Goal: Transaction & Acquisition: Book appointment/travel/reservation

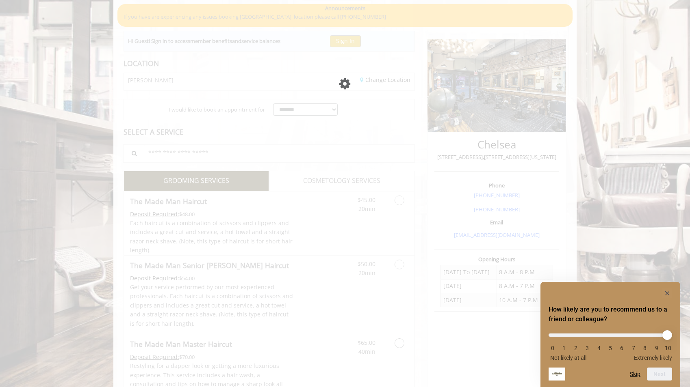
scroll to position [2, 0]
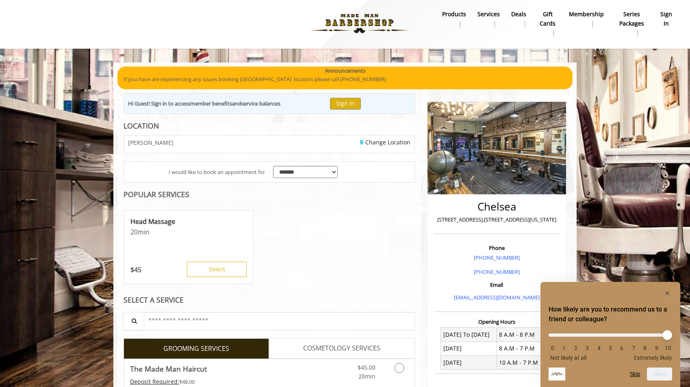
click at [669, 293] on rect "Hide survey" at bounding box center [667, 294] width 10 height 10
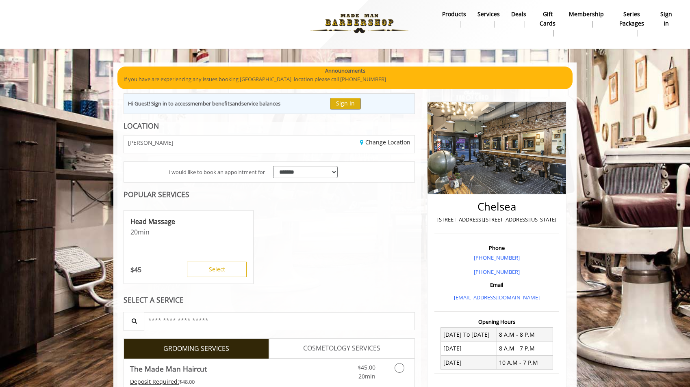
click at [396, 143] on link "Change Location" at bounding box center [385, 143] width 50 height 8
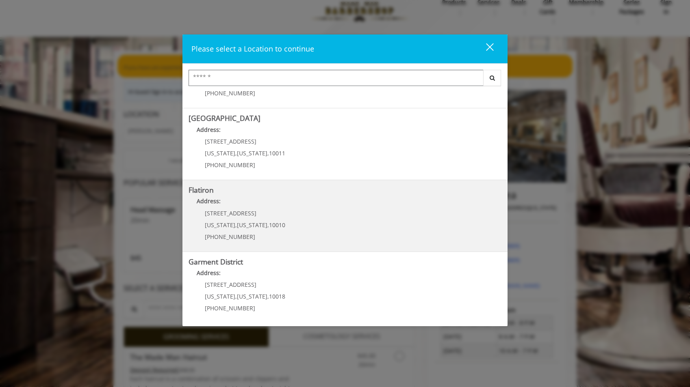
scroll to position [15, 0]
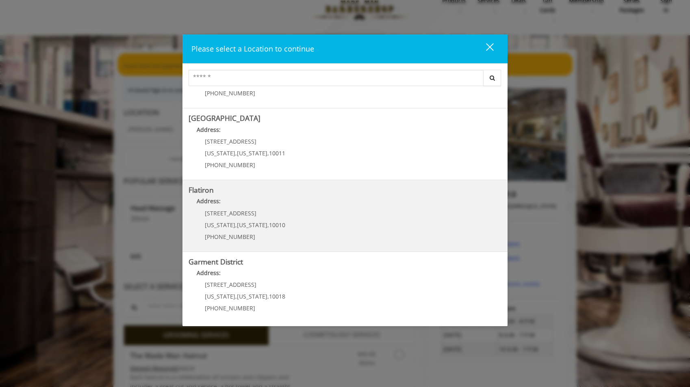
click at [256, 197] on "Address:" at bounding box center [344, 203] width 313 height 13
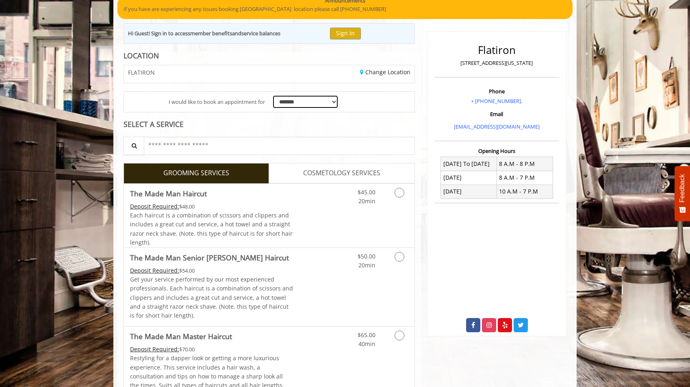
scroll to position [134, 0]
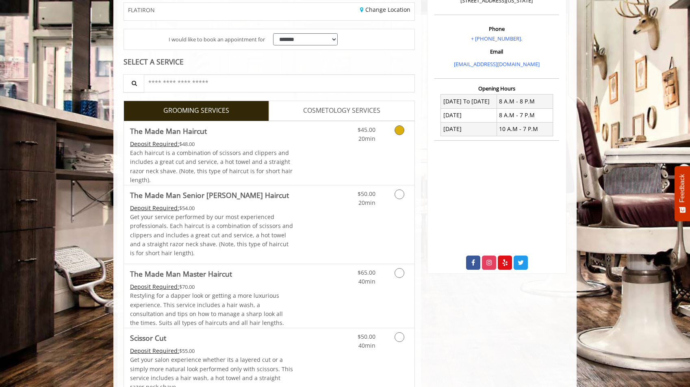
click at [302, 171] on link "Discounted Price" at bounding box center [317, 153] width 48 height 64
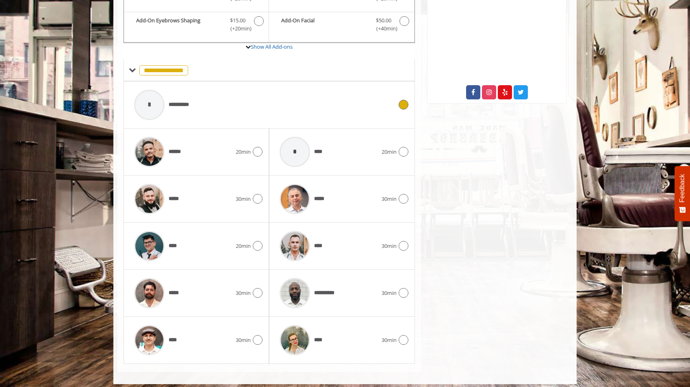
scroll to position [0, 0]
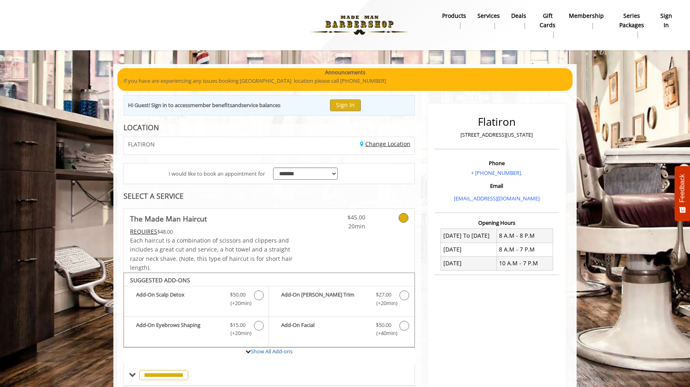
click at [385, 145] on link "Change Location" at bounding box center [385, 144] width 50 height 8
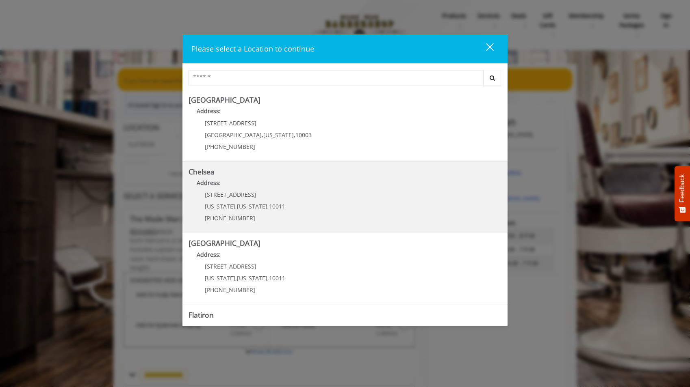
click at [263, 195] on p "[STREET_ADDRESS]" at bounding box center [245, 195] width 80 height 6
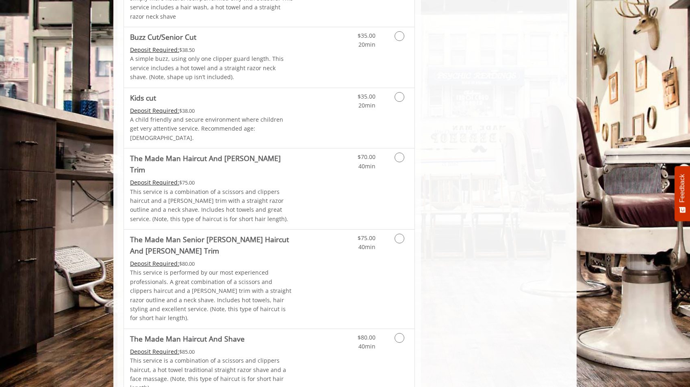
scroll to position [87, 0]
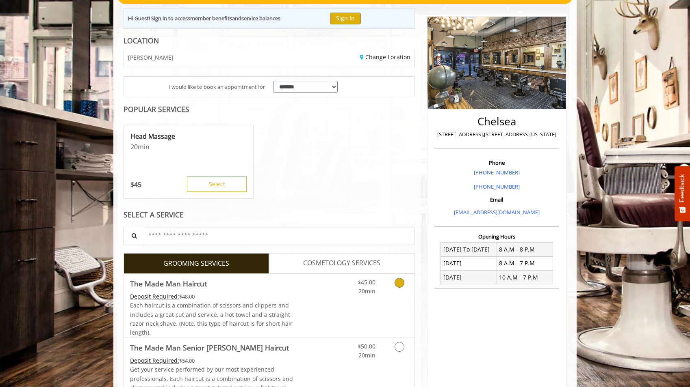
click at [267, 296] on div "Deposit Required: $48.00" at bounding box center [211, 296] width 163 height 9
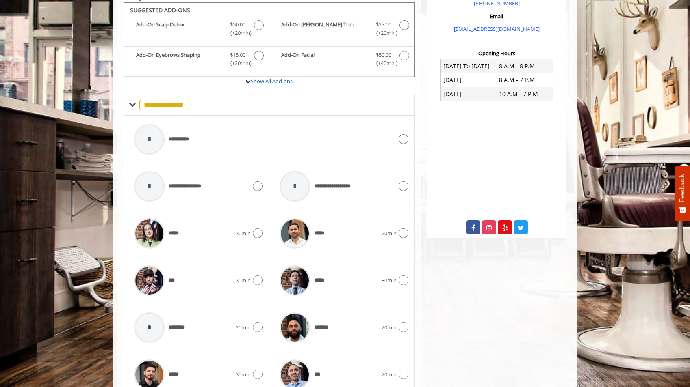
scroll to position [362, 0]
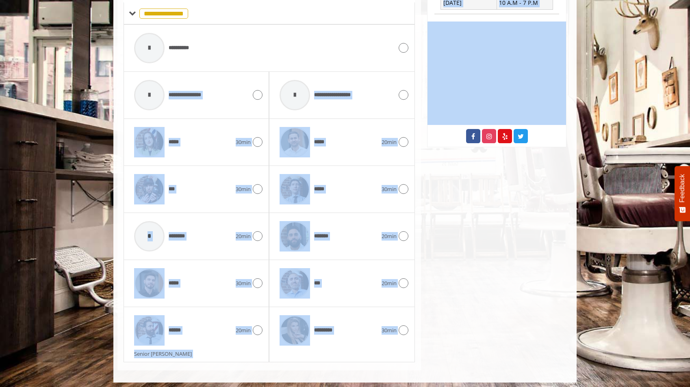
drag, startPoint x: 424, startPoint y: 369, endPoint x: 117, endPoint y: 105, distance: 405.0
click at [128, 108] on div "**********" at bounding box center [344, 42] width 463 height 681
click at [48, 102] on body "**********" at bounding box center [345, 42] width 690 height 681
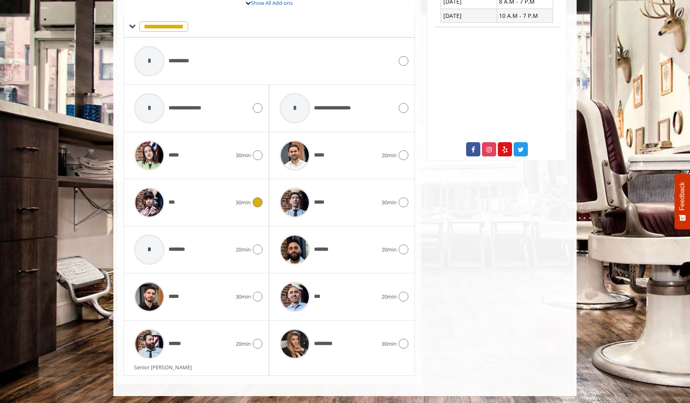
scroll to position [346, 0]
